Goal: Information Seeking & Learning: Learn about a topic

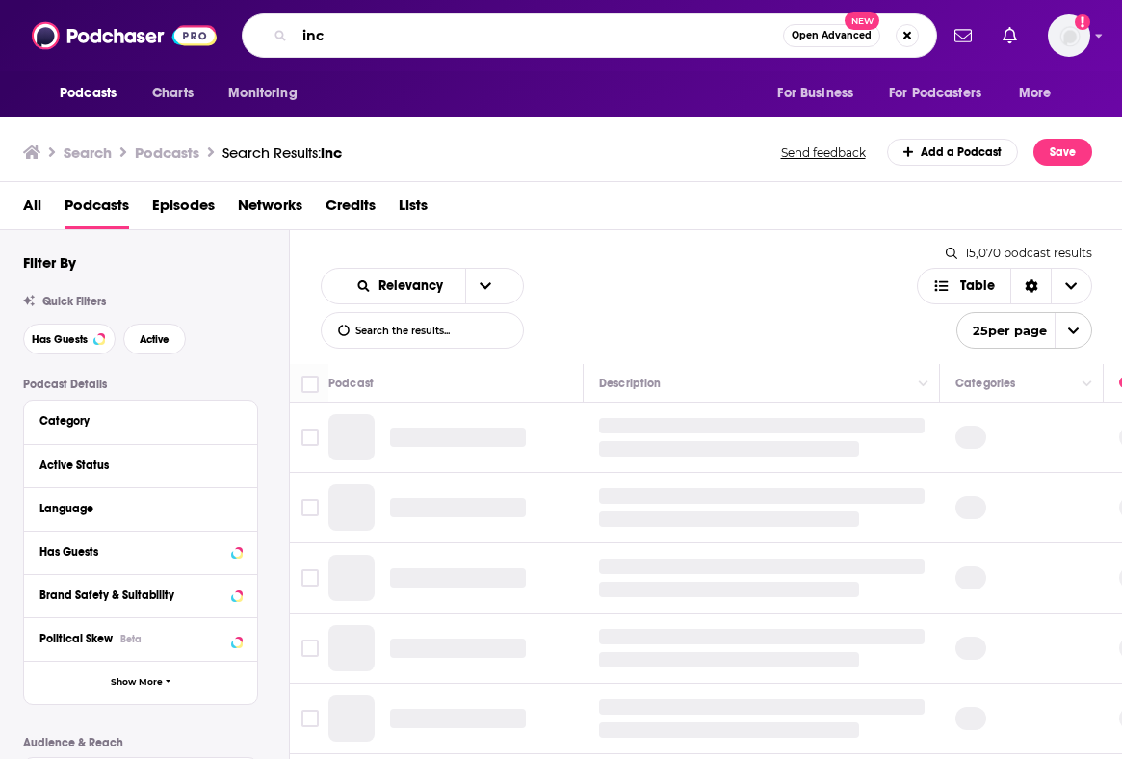
click at [339, 45] on input "inc" at bounding box center [539, 35] width 488 height 31
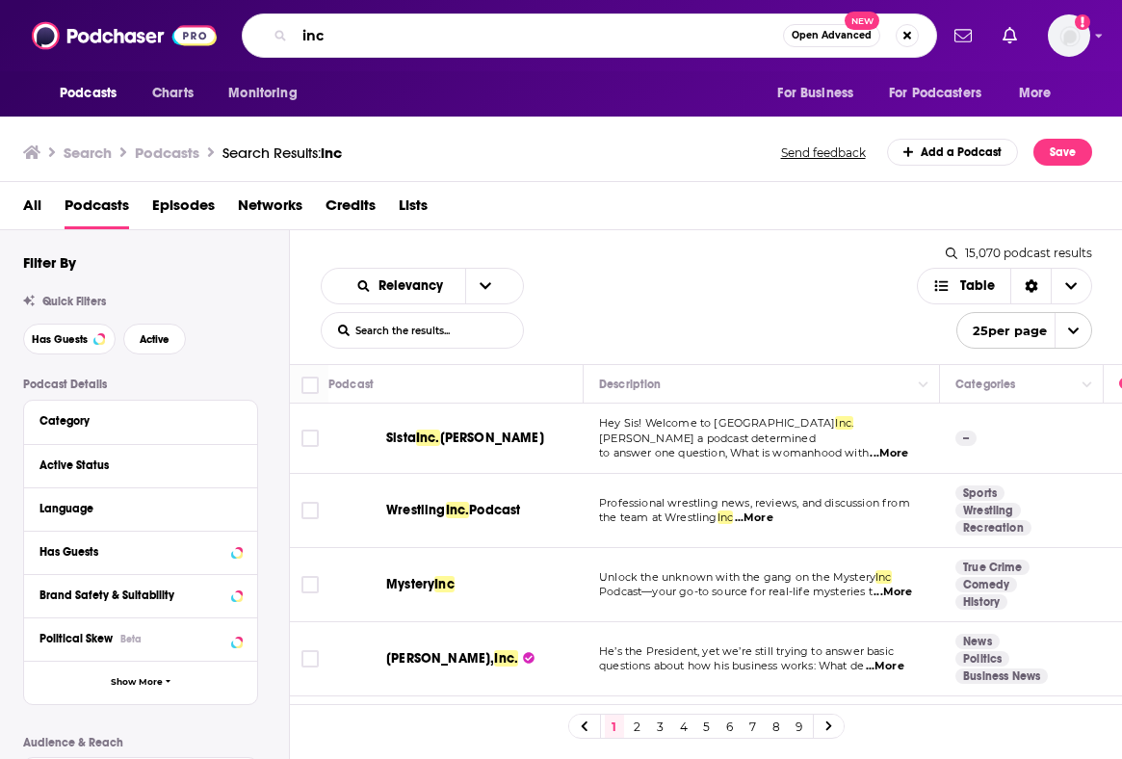
drag, startPoint x: 339, startPoint y: 46, endPoint x: 255, endPoint y: 31, distance: 85.2
click at [268, 34] on div "inc Open Advanced New" at bounding box center [589, 35] width 695 height 44
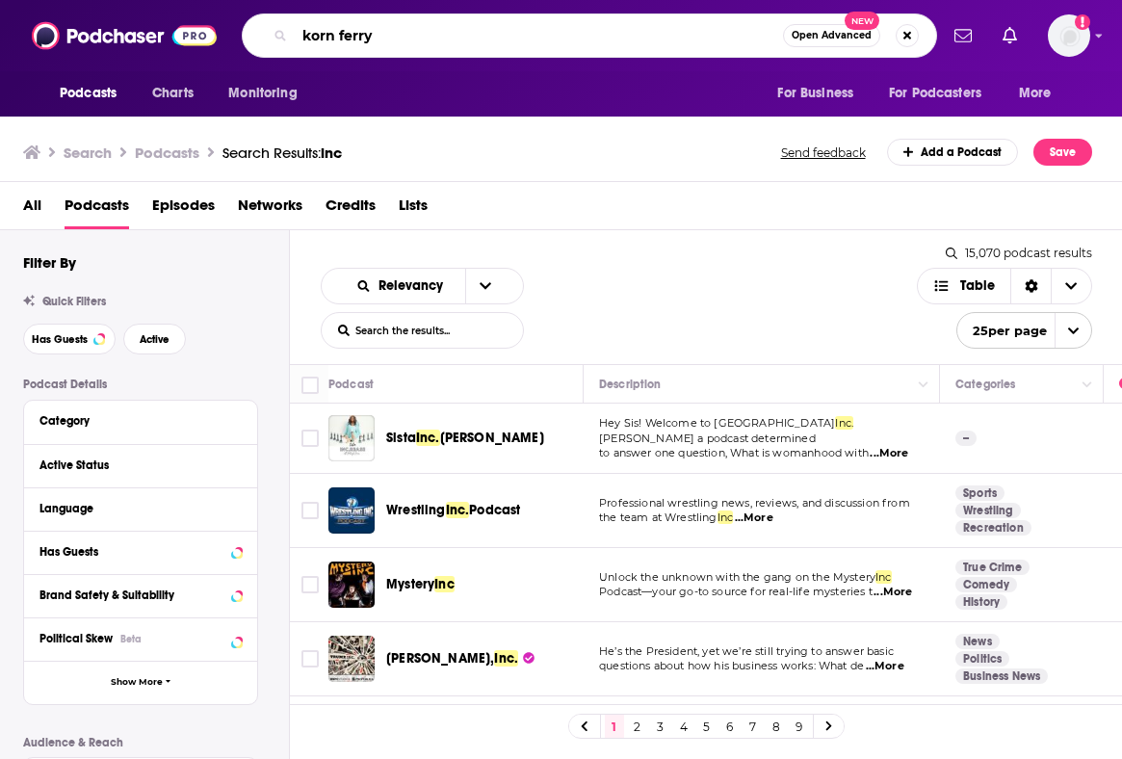
type input "korn ferry"
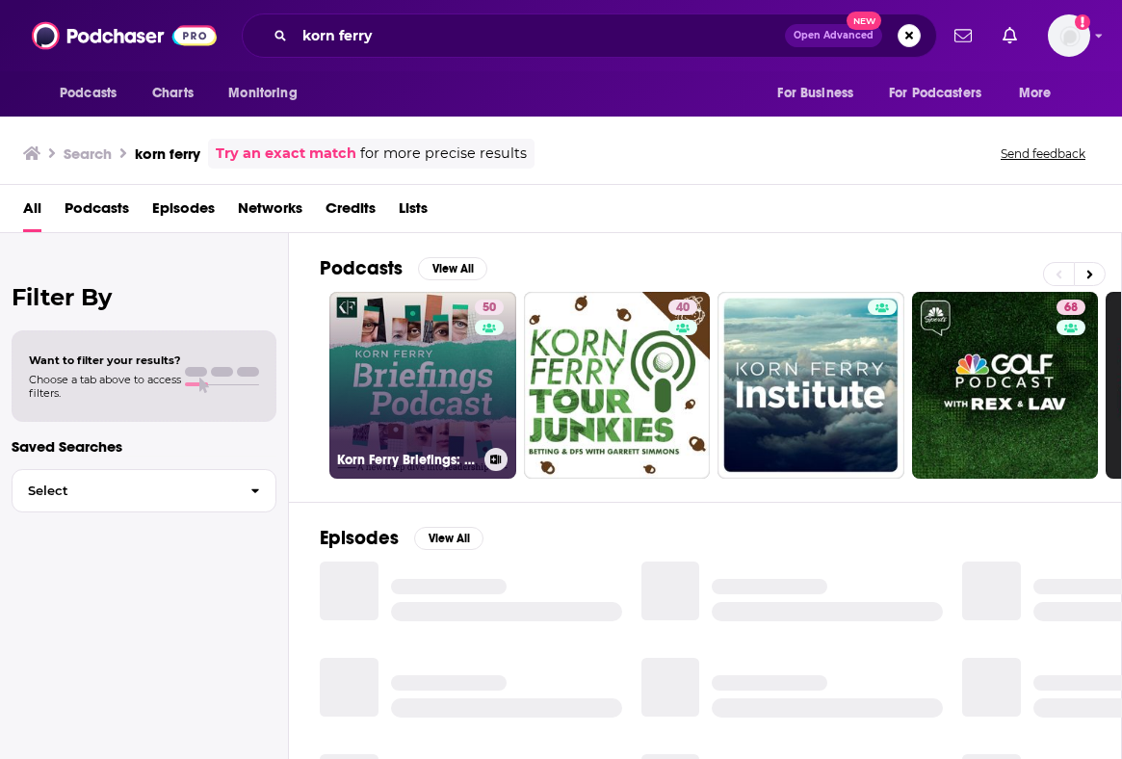
click at [428, 371] on link "50 Korn Ferry Briefings: Leadership Unfiltered" at bounding box center [422, 385] width 187 height 187
